Goal: Find specific page/section: Find specific page/section

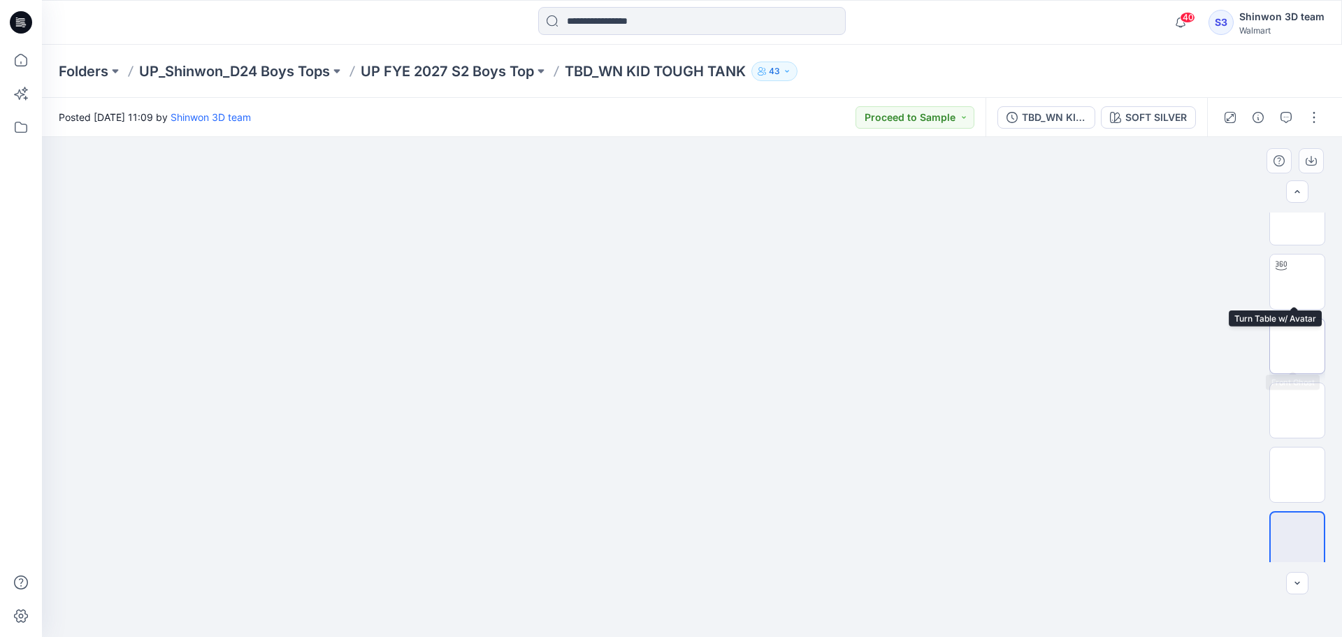
scroll to position [28, 0]
click at [1298, 470] on img at bounding box center [1298, 470] width 0 height 0
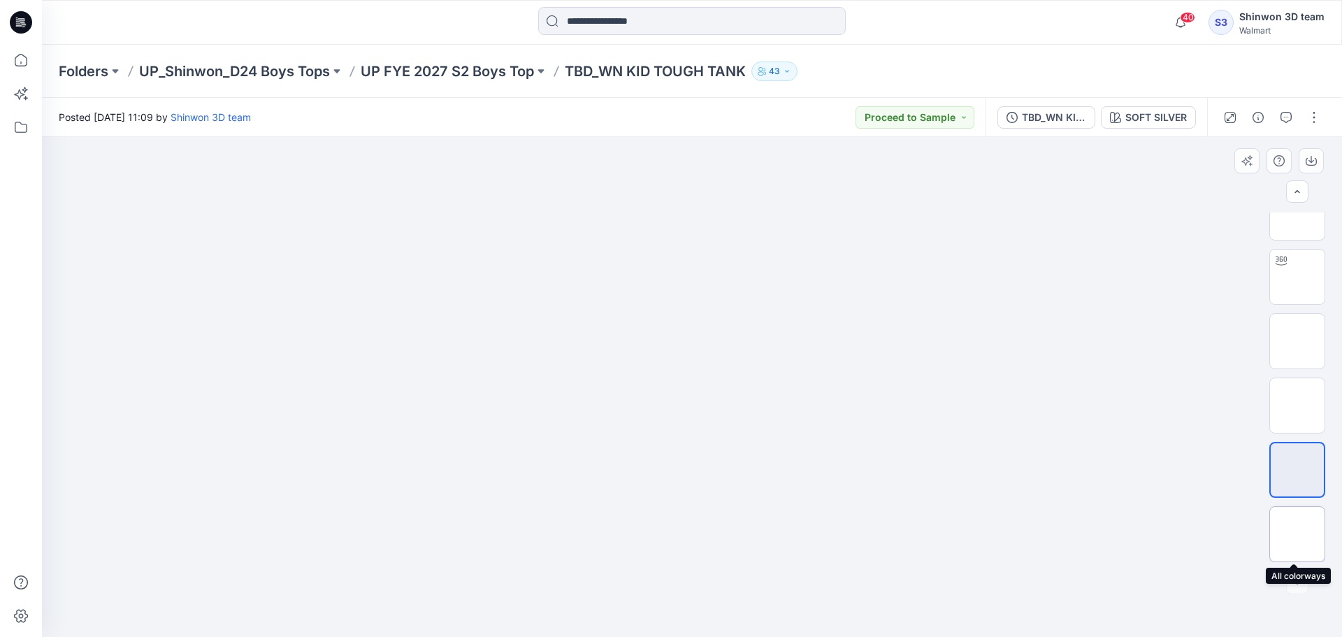
click at [1292, 510] on div at bounding box center [1298, 534] width 56 height 56
click at [438, 66] on p "UP FYE 2027 S2 Boys Top" at bounding box center [447, 72] width 173 height 20
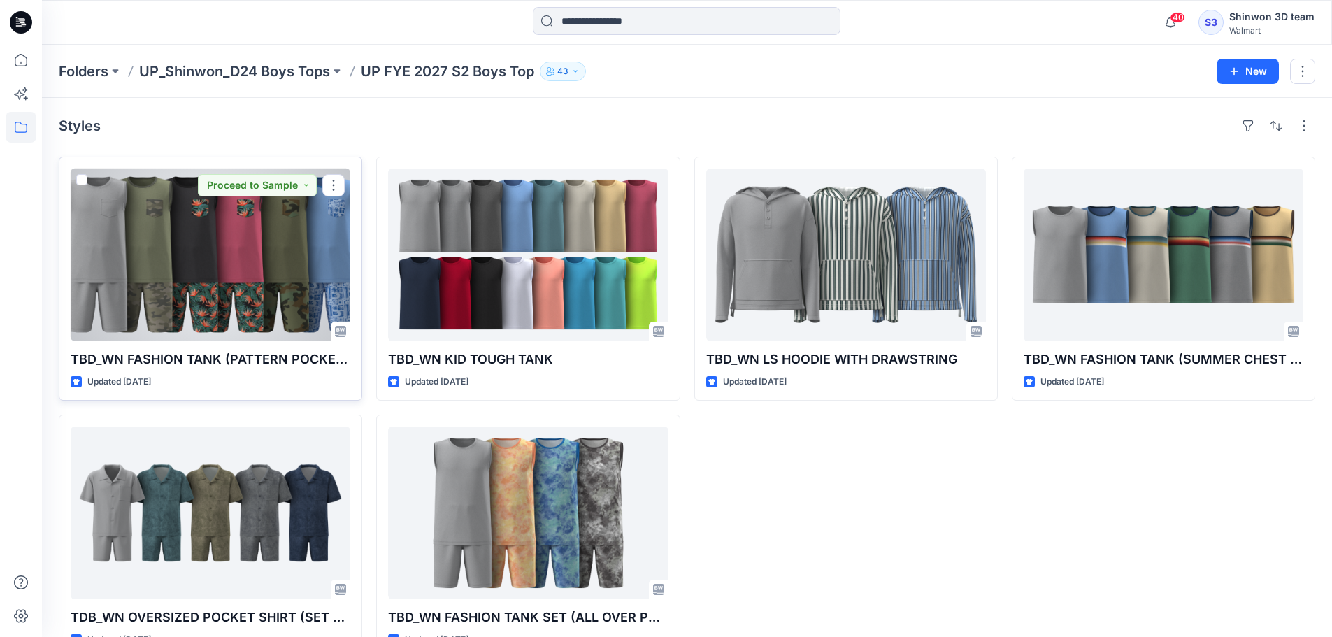
click at [207, 295] on div at bounding box center [211, 255] width 280 height 173
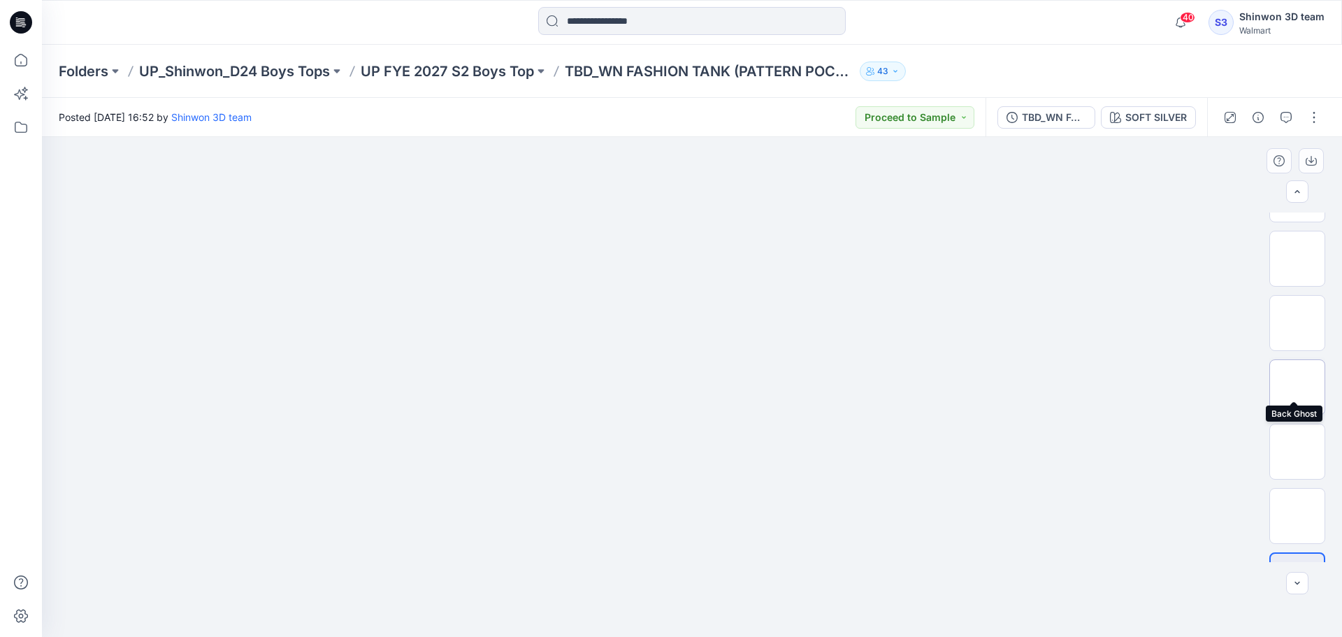
scroll to position [671, 0]
click at [1298, 406] on img at bounding box center [1298, 406] width 0 height 0
click at [1298, 470] on img at bounding box center [1298, 470] width 0 height 0
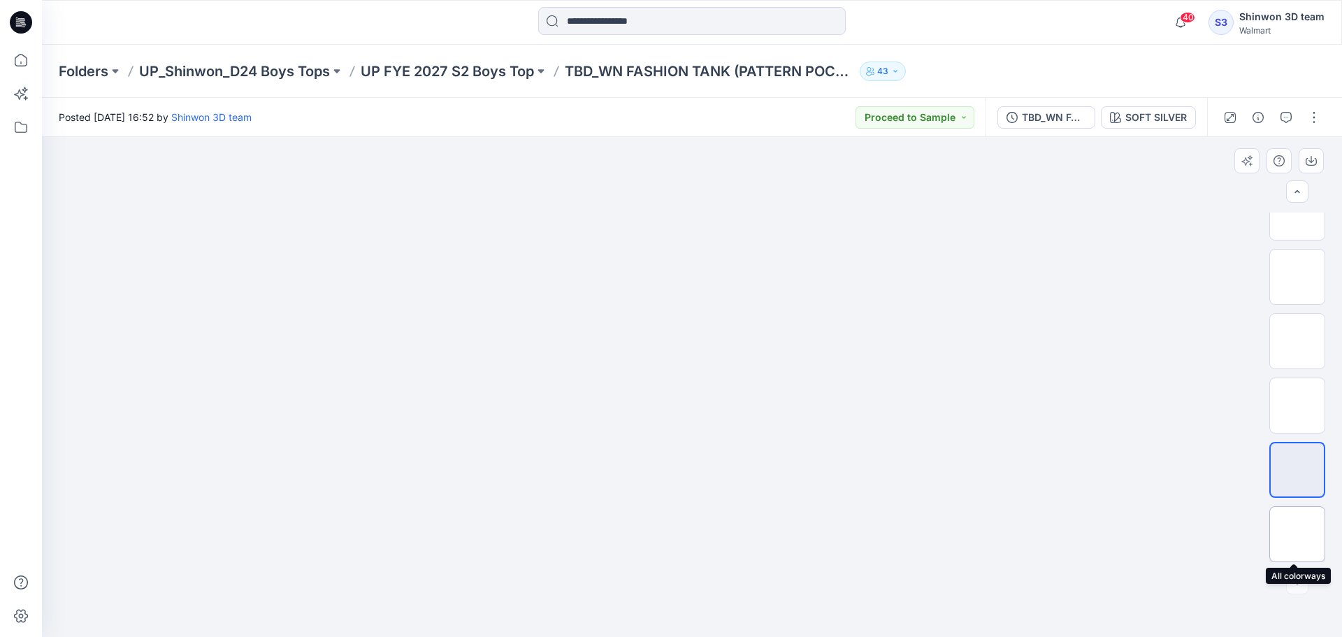
click at [1298, 534] on img at bounding box center [1298, 534] width 0 height 0
click at [1298, 406] on img at bounding box center [1298, 406] width 0 height 0
click at [1030, 359] on div at bounding box center [692, 387] width 1301 height 500
